Goal: Communication & Community: Answer question/provide support

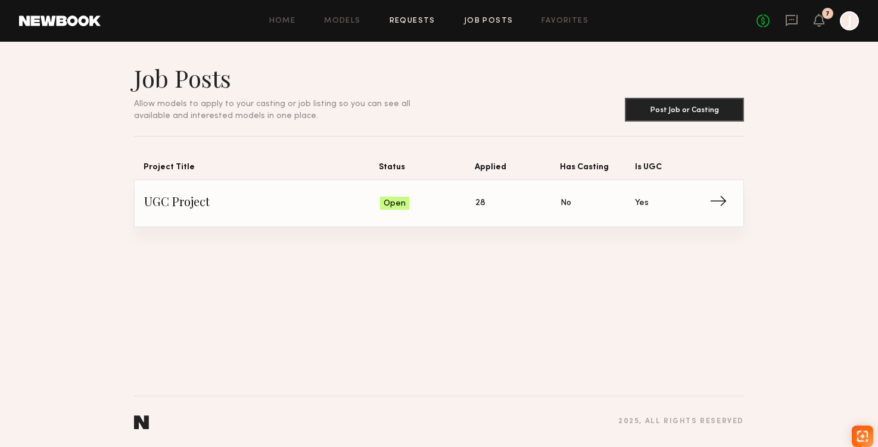
click at [418, 21] on link "Requests" at bounding box center [413, 21] width 46 height 8
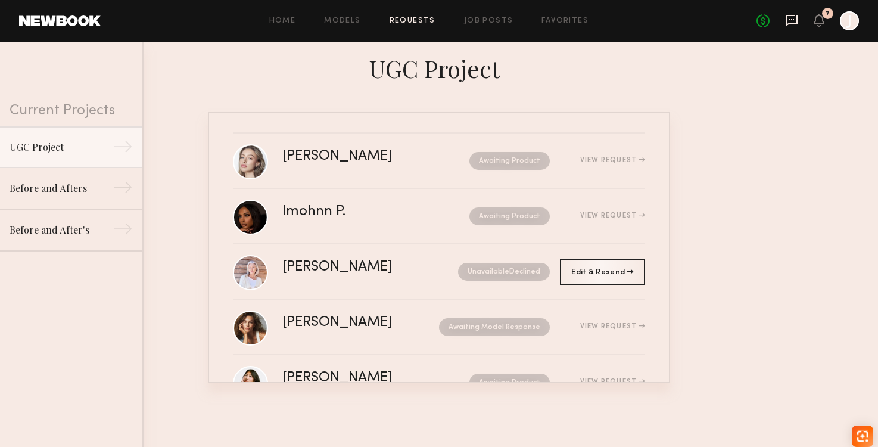
click at [791, 23] on icon at bounding box center [791, 20] width 13 height 13
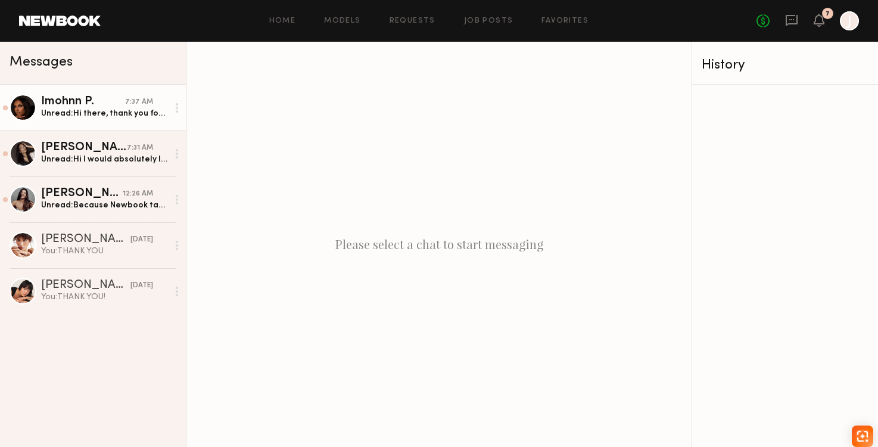
click at [100, 122] on link "Imohnn P. 7:37 AM Unread: Hi there, thank you for reaching out to me for this o…" at bounding box center [93, 108] width 186 height 46
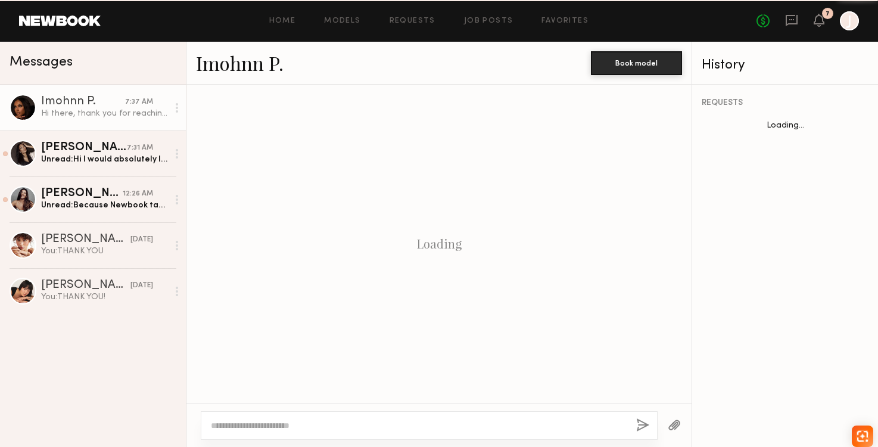
scroll to position [251, 0]
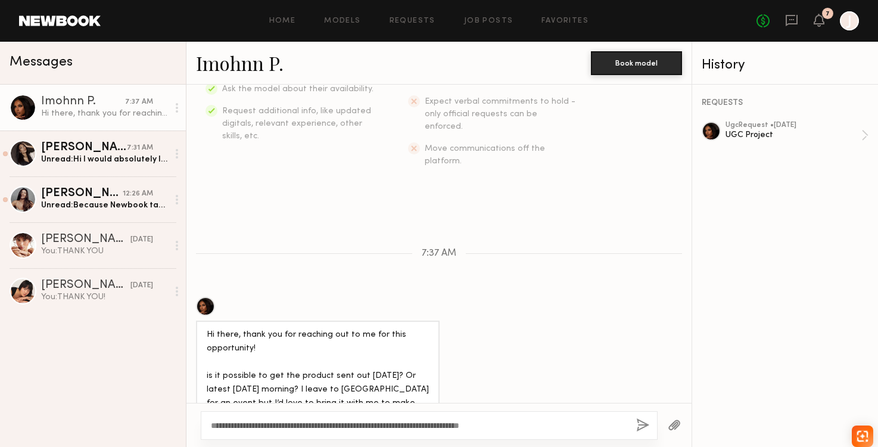
type textarea "**********"
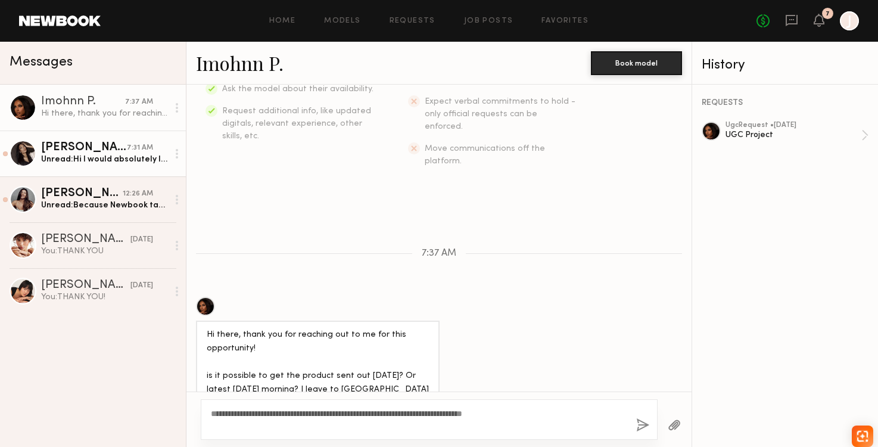
click at [89, 156] on div "Unread: Hi I would absolutely love to confirm this, I love making hair content!…" at bounding box center [104, 159] width 127 height 11
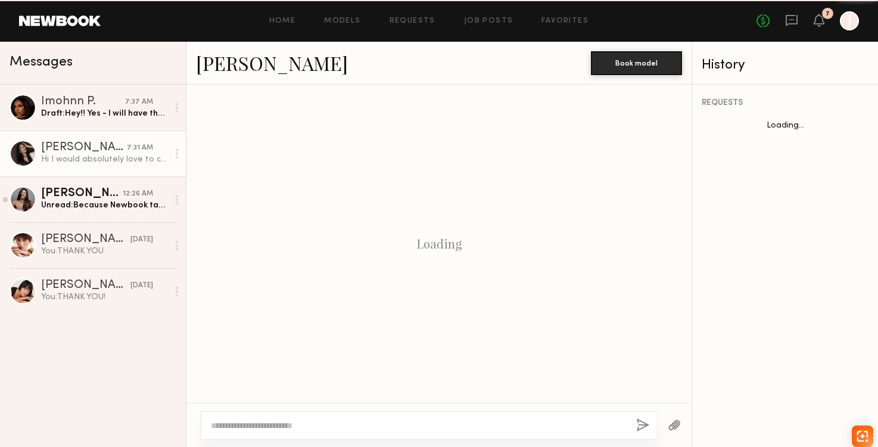
scroll to position [238, 0]
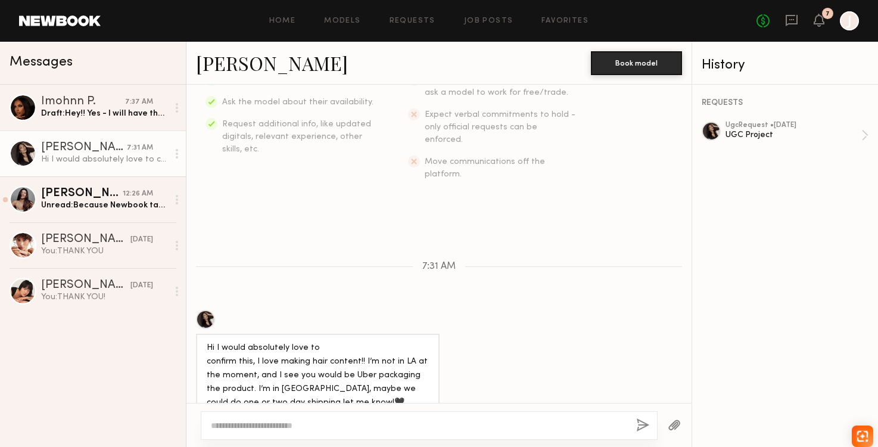
click at [307, 418] on div at bounding box center [429, 425] width 457 height 29
click at [307, 419] on div at bounding box center [429, 425] width 457 height 29
click at [307, 440] on div at bounding box center [439, 425] width 505 height 44
click at [307, 421] on textarea at bounding box center [419, 426] width 416 height 12
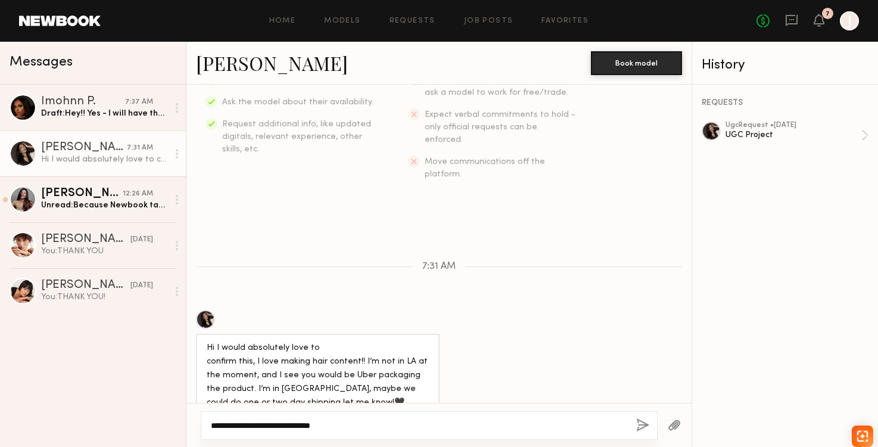
click at [267, 424] on textarea "**********" at bounding box center [419, 426] width 416 height 12
click at [338, 424] on textarea "**********" at bounding box center [419, 426] width 416 height 12
type textarea "**********"
click at [647, 420] on button "button" at bounding box center [642, 425] width 13 height 15
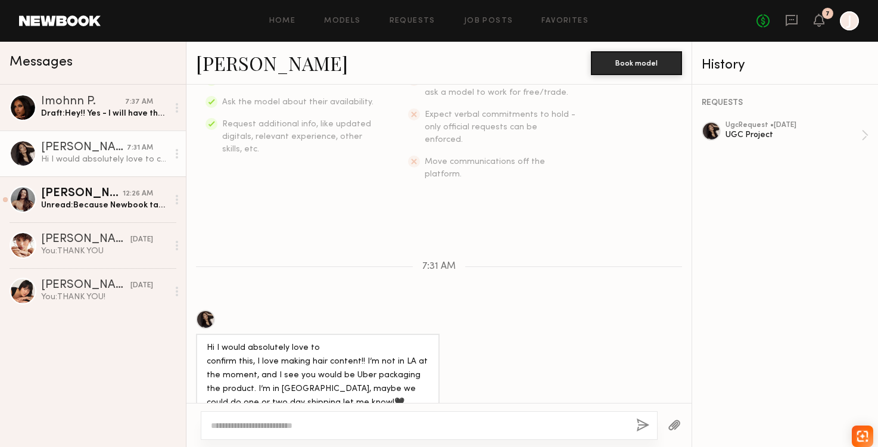
scroll to position [375, 0]
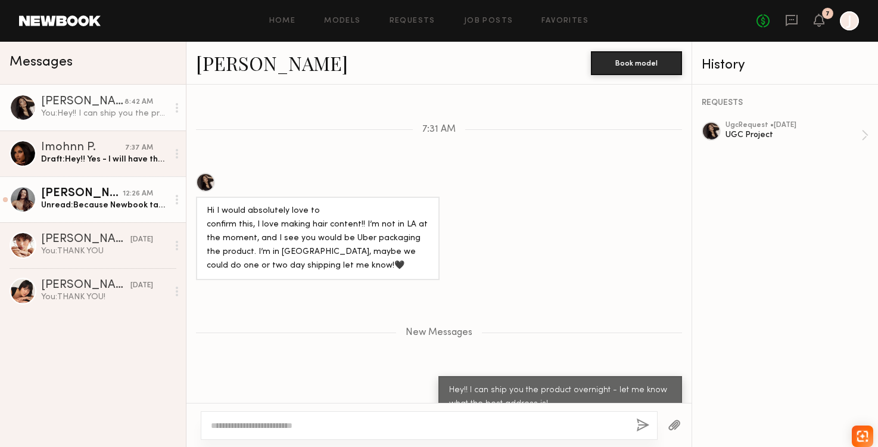
click at [124, 204] on div "Unread: Because Newbook take 10%, what about 440? And sounds good! Elke Kahler …" at bounding box center [104, 205] width 127 height 11
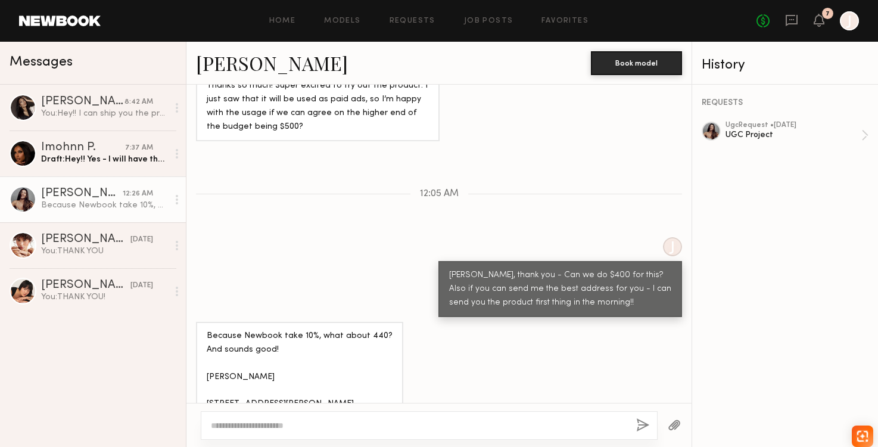
scroll to position [501, 0]
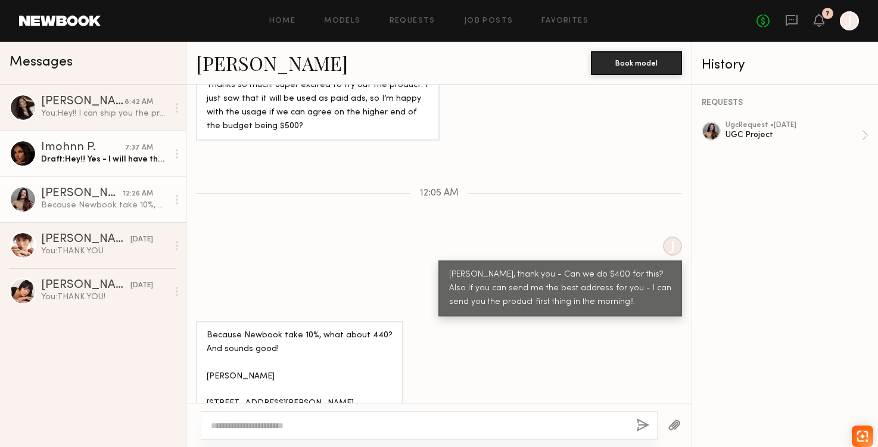
click at [120, 165] on link "Imohnn P. 7:37 AM Draft: Hey!! Yes - I will have the product uber couriered to …" at bounding box center [93, 154] width 186 height 46
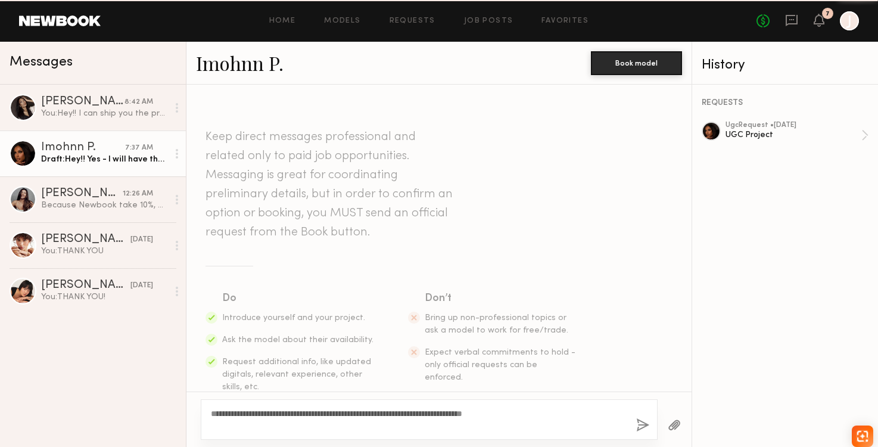
scroll to position [251, 0]
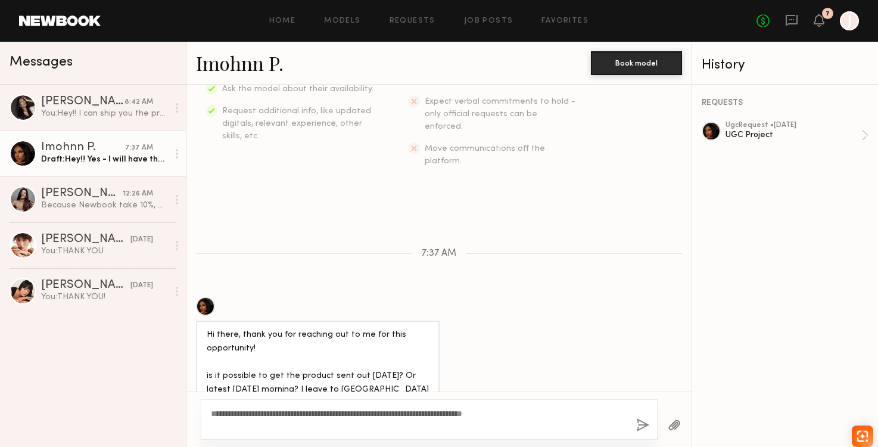
click at [641, 421] on button "button" at bounding box center [642, 425] width 13 height 15
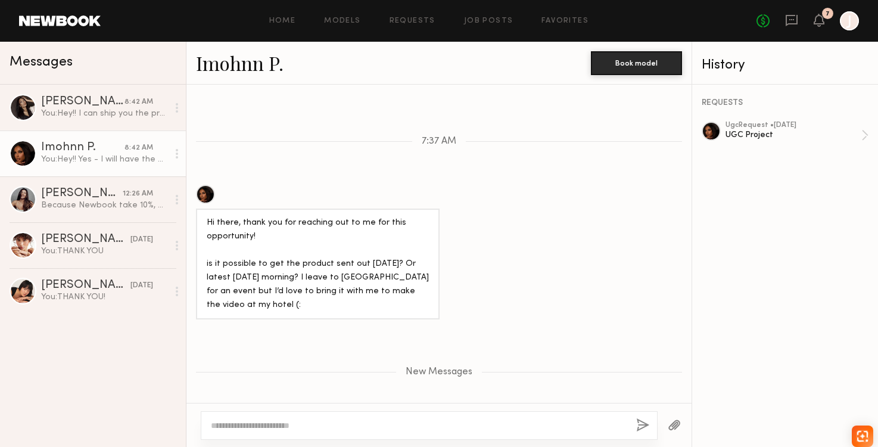
scroll to position [352, 0]
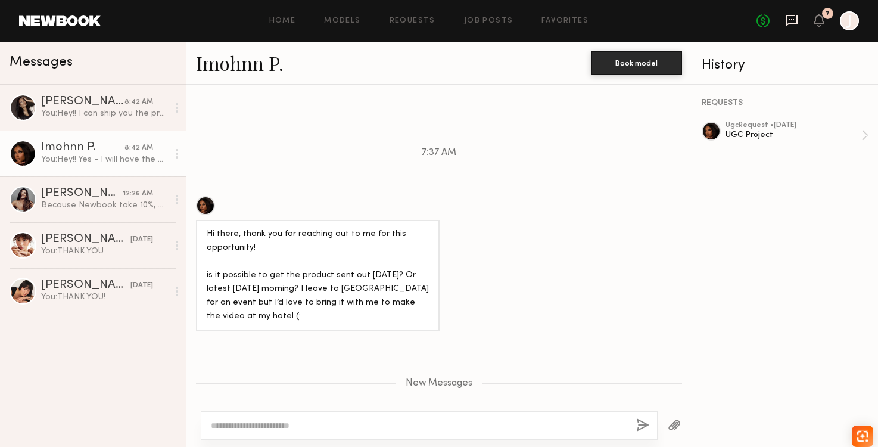
click at [788, 20] on icon at bounding box center [791, 20] width 13 height 13
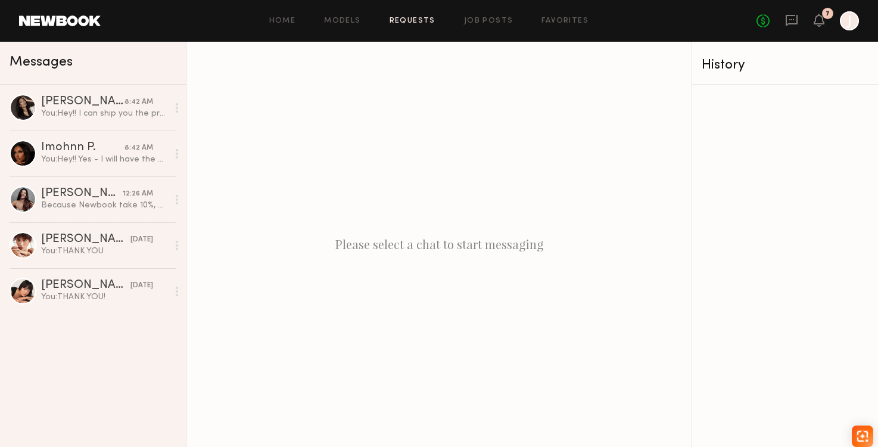
click at [411, 20] on link "Requests" at bounding box center [413, 21] width 46 height 8
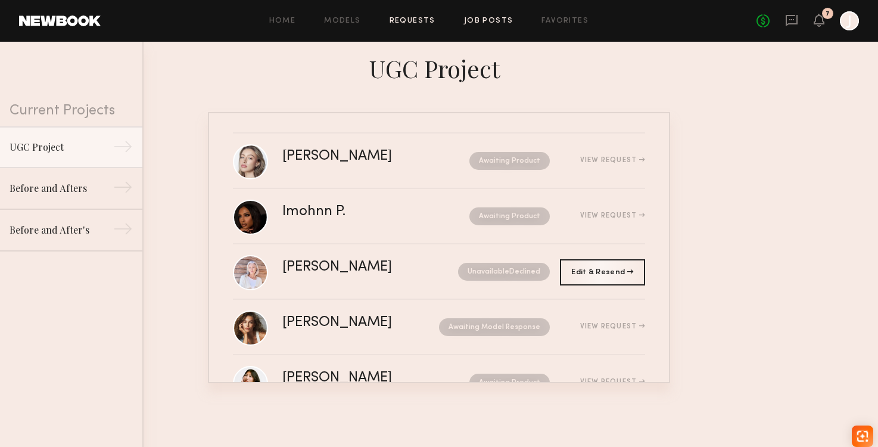
click at [494, 21] on link "Job Posts" at bounding box center [488, 21] width 49 height 8
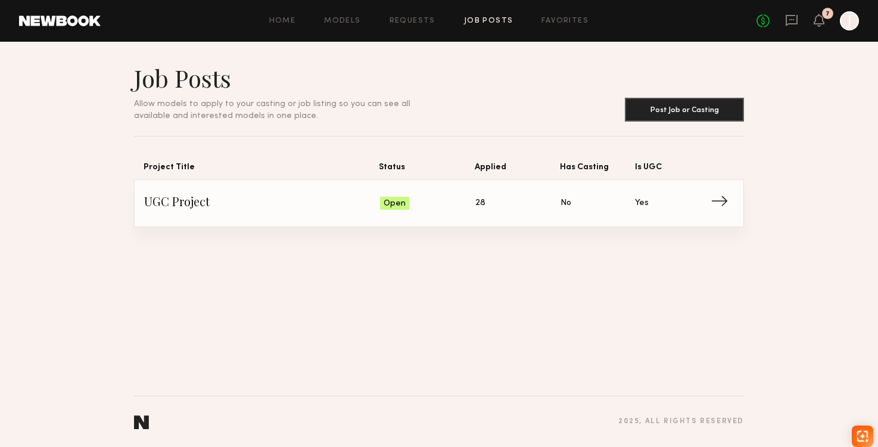
click at [465, 216] on link "UGC Project Status: Open Applied: 28 Has Casting: No Is UGC: Yes →" at bounding box center [439, 203] width 590 height 46
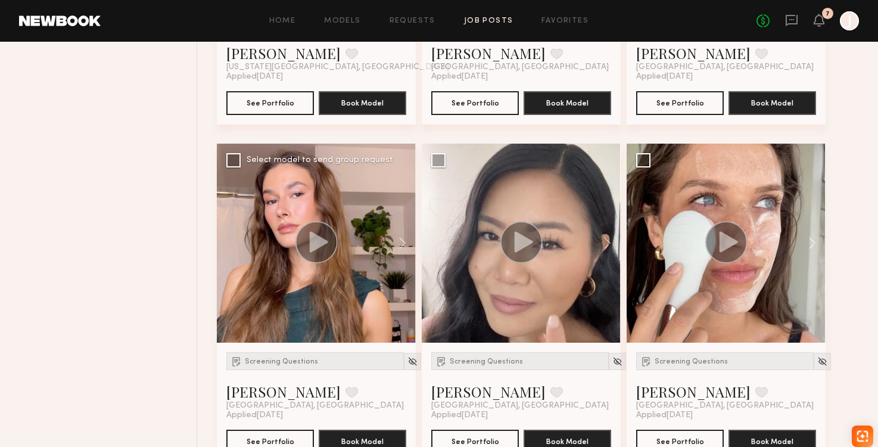
scroll to position [712, 0]
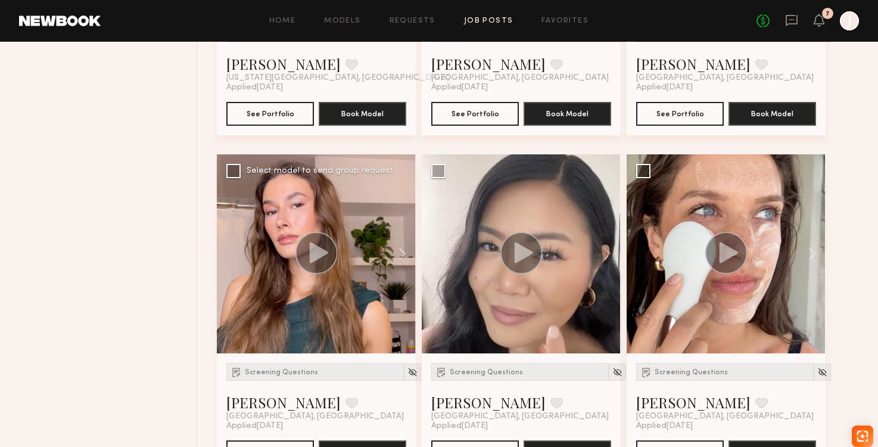
click at [328, 263] on circle at bounding box center [317, 253] width 42 height 42
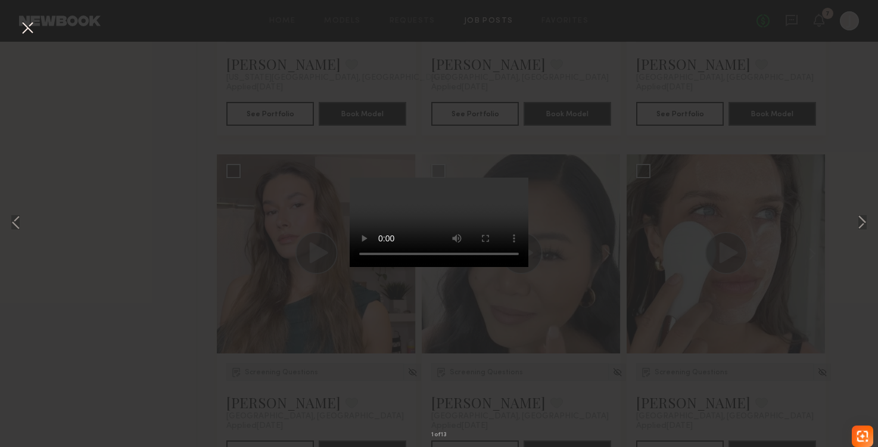
click at [151, 287] on div "1 of 13" at bounding box center [439, 223] width 878 height 447
click at [30, 34] on button at bounding box center [27, 28] width 19 height 21
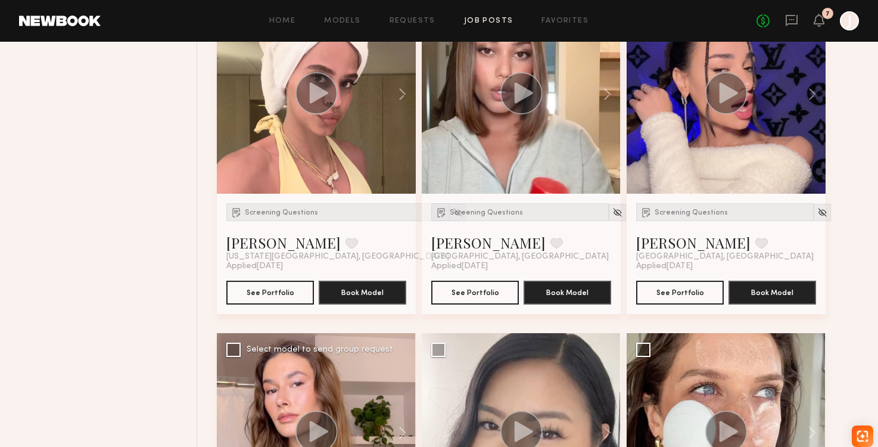
scroll to position [433, 0]
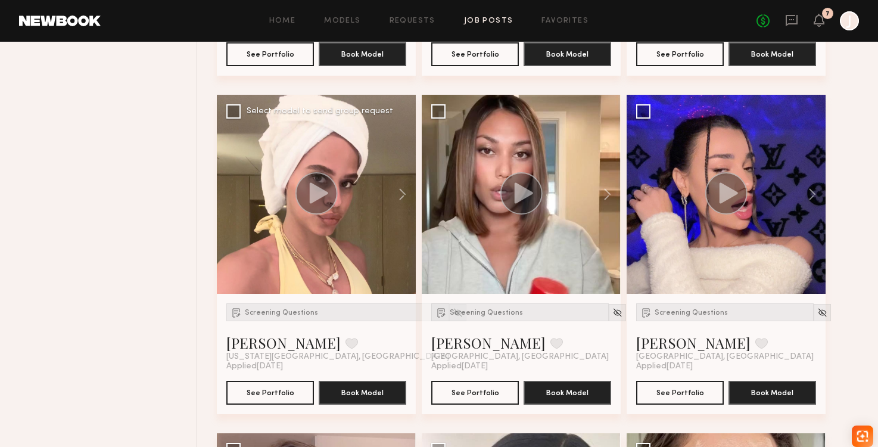
click at [299, 200] on circle at bounding box center [317, 193] width 42 height 42
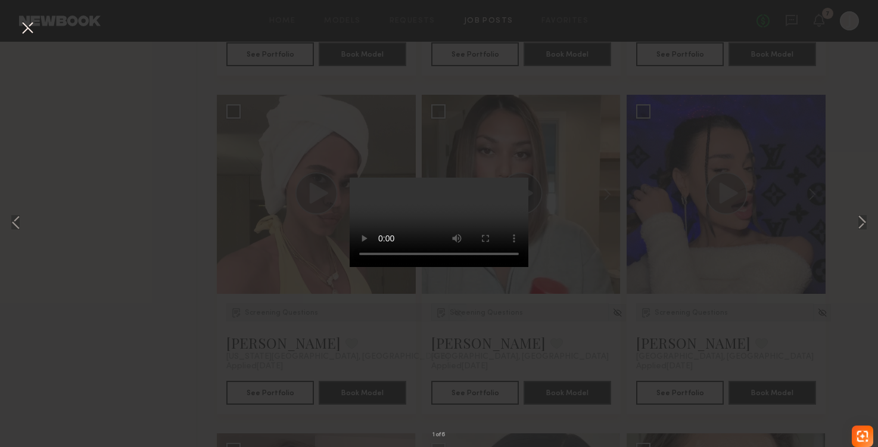
click at [166, 291] on div "1 of 6" at bounding box center [439, 223] width 878 height 447
click at [32, 28] on button at bounding box center [27, 28] width 19 height 21
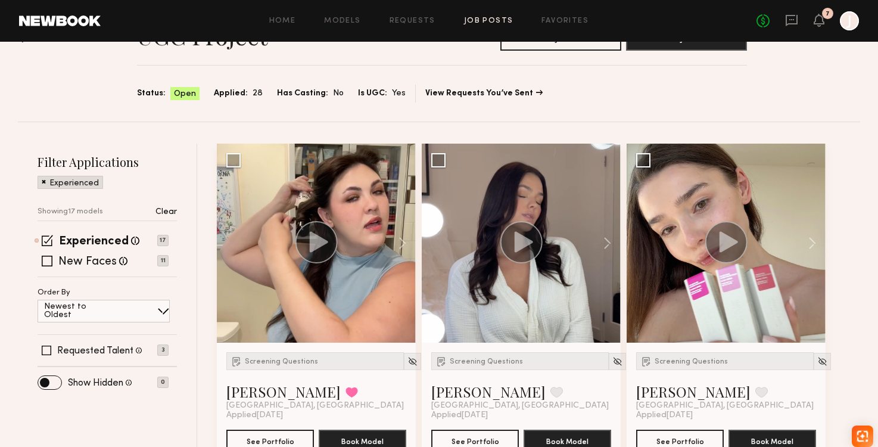
scroll to position [0, 0]
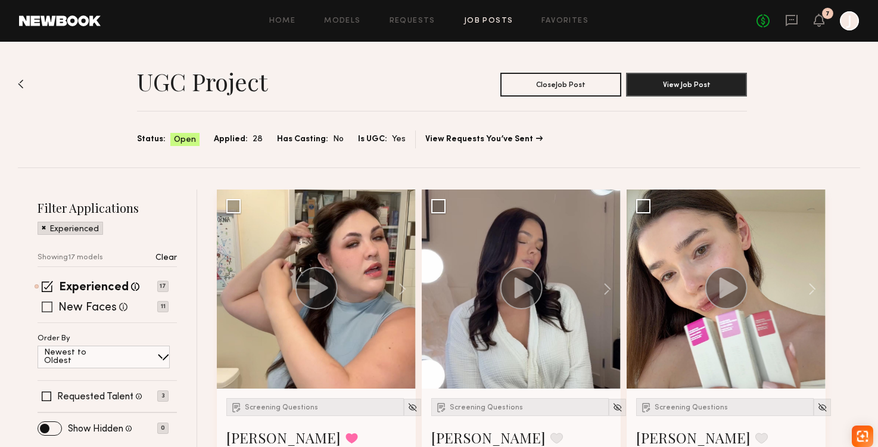
click at [49, 310] on span at bounding box center [47, 307] width 11 height 11
click at [48, 287] on span at bounding box center [47, 286] width 11 height 11
click at [789, 23] on icon at bounding box center [792, 20] width 12 height 11
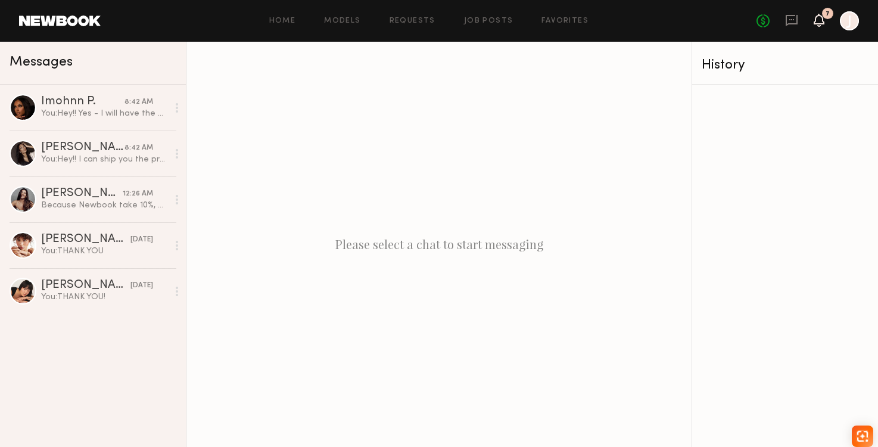
click at [818, 21] on icon at bounding box center [820, 19] width 10 height 8
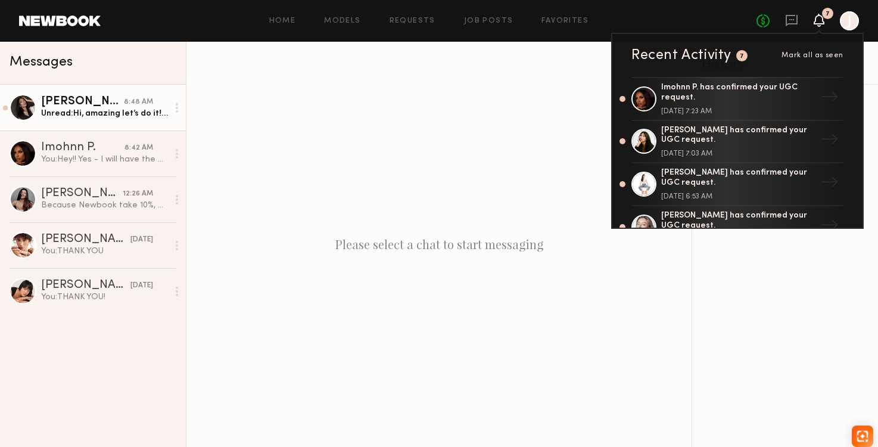
click at [120, 113] on div "Unread: Hi, amazing let’s do it! Shipping Address: Mallory Cooper 1801 N Pearl …" at bounding box center [104, 113] width 127 height 11
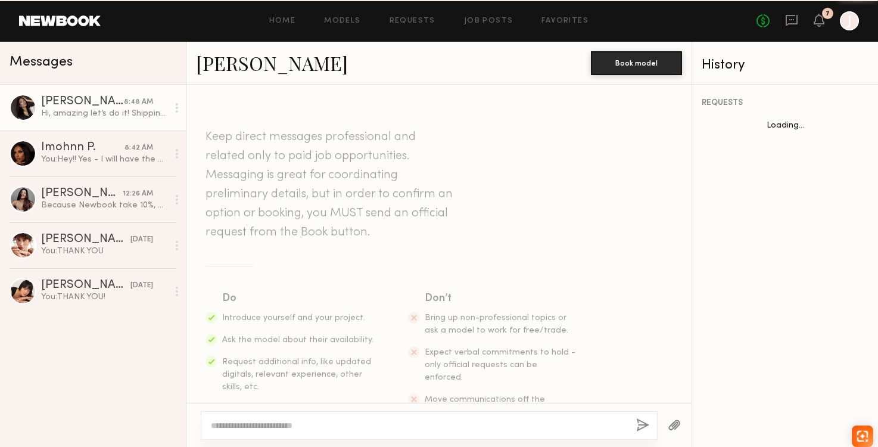
scroll to position [437, 0]
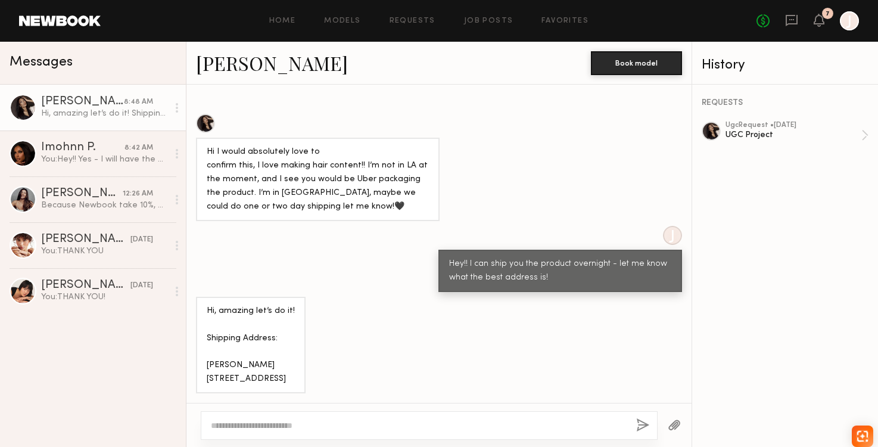
click at [244, 417] on div at bounding box center [429, 425] width 457 height 29
